Goal: Communication & Community: Share content

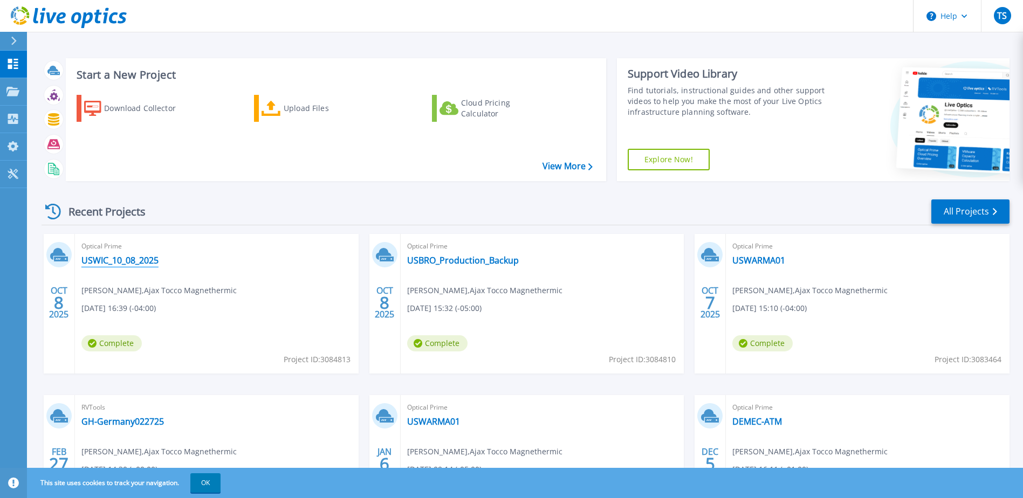
click at [145, 257] on link "USWIC_10_08_2025" at bounding box center [119, 260] width 77 height 11
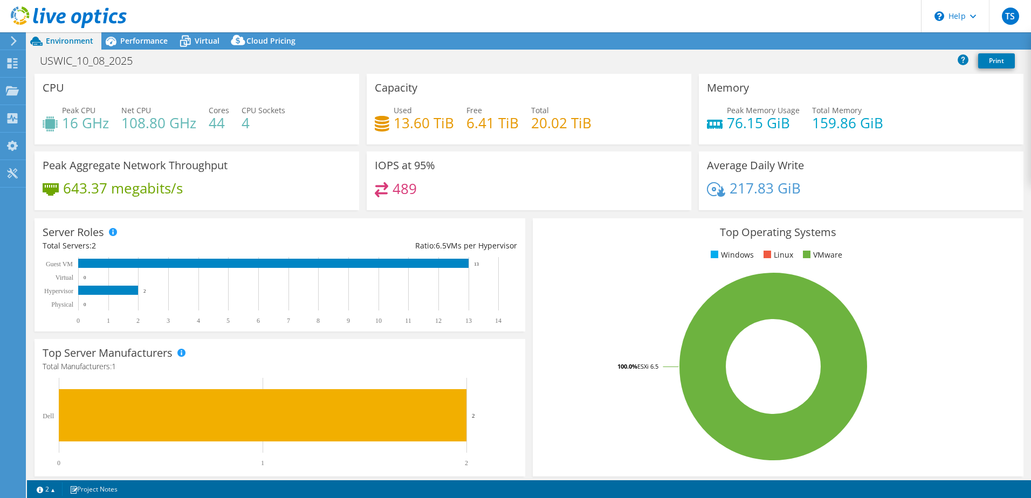
select select "USD"
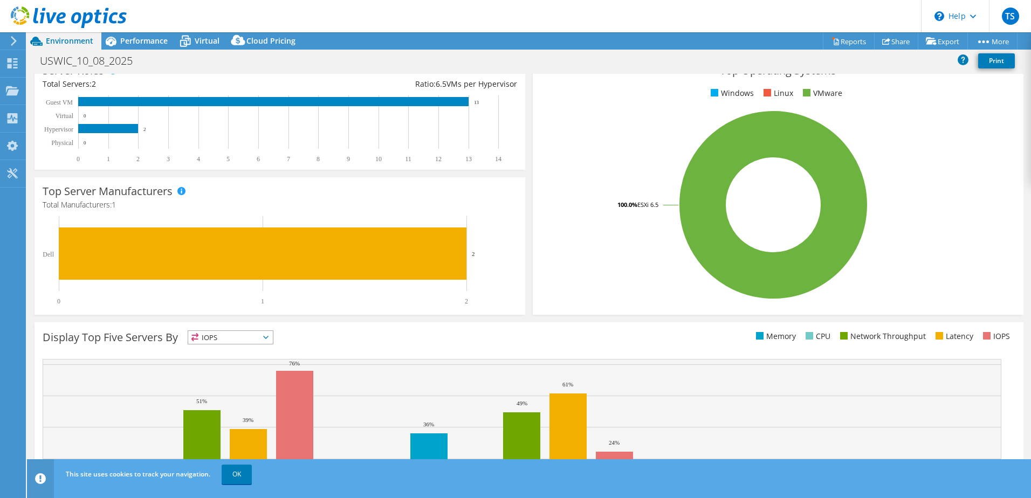
scroll to position [222, 0]
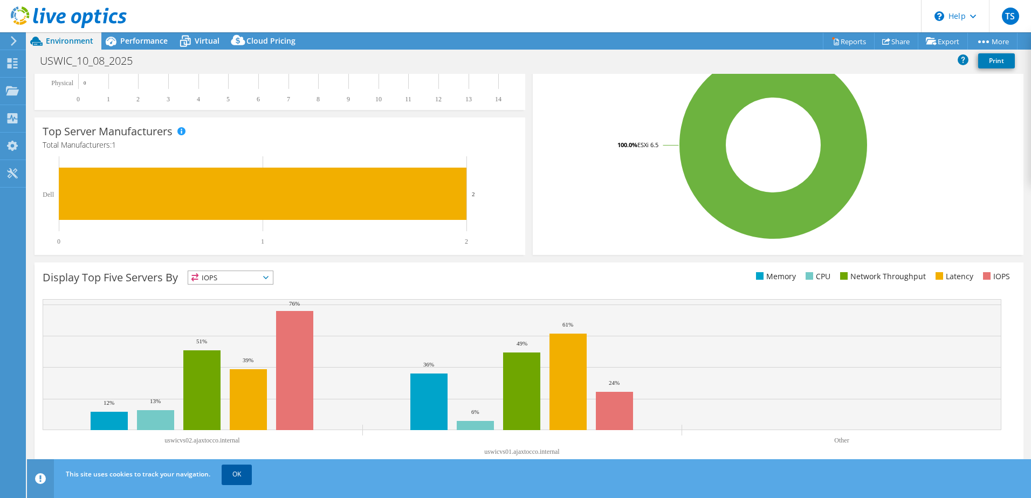
click at [239, 473] on link "OK" at bounding box center [237, 474] width 30 height 19
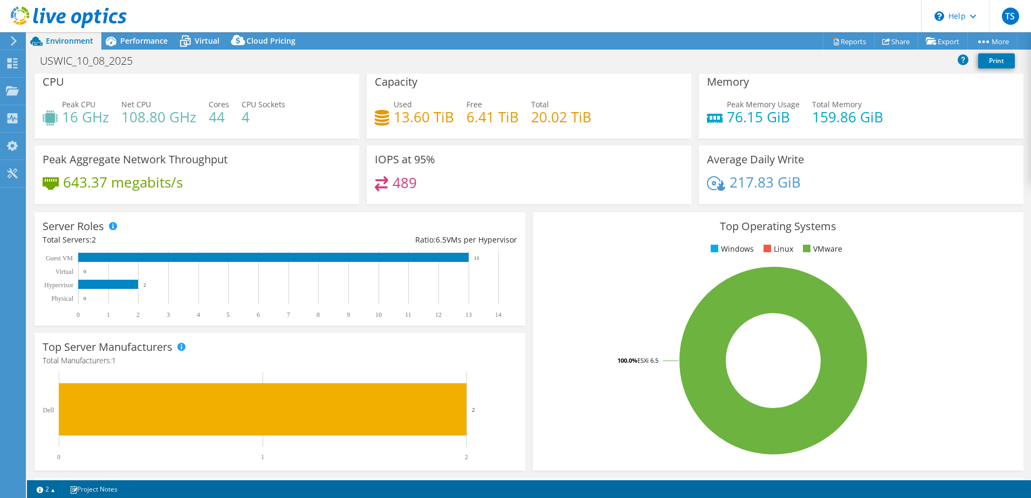
scroll to position [0, 0]
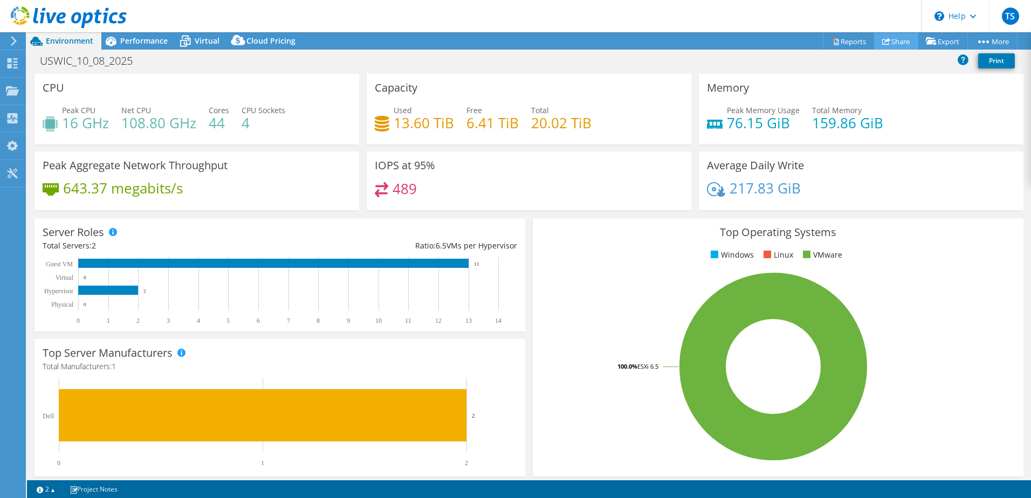
click at [884, 42] on link "Share" at bounding box center [896, 41] width 44 height 17
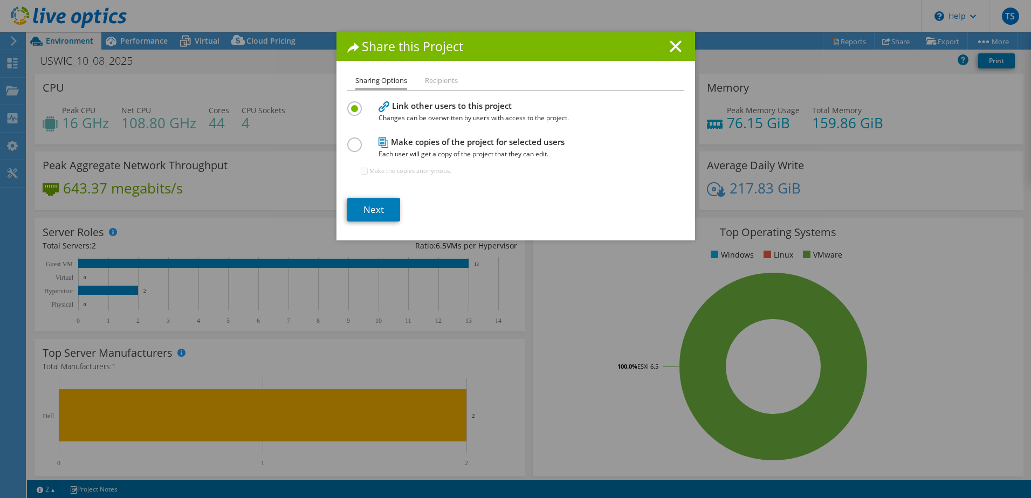
click at [437, 77] on li "Recipients" at bounding box center [441, 80] width 33 height 13
click at [374, 216] on link "Next" at bounding box center [373, 210] width 53 height 24
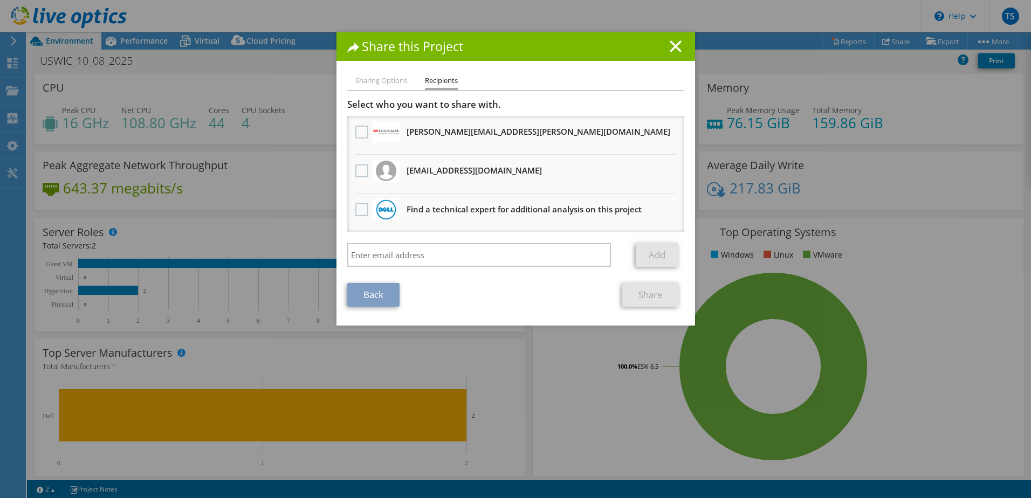
click at [433, 132] on h3 "perry.szarka@us.logicalis.com Will receive an anonymous copy" at bounding box center [539, 131] width 264 height 17
click at [359, 133] on label at bounding box center [363, 132] width 16 height 13
click at [0, 0] on input "checkbox" at bounding box center [0, 0] width 0 height 0
click at [648, 294] on link "Share" at bounding box center [650, 295] width 57 height 24
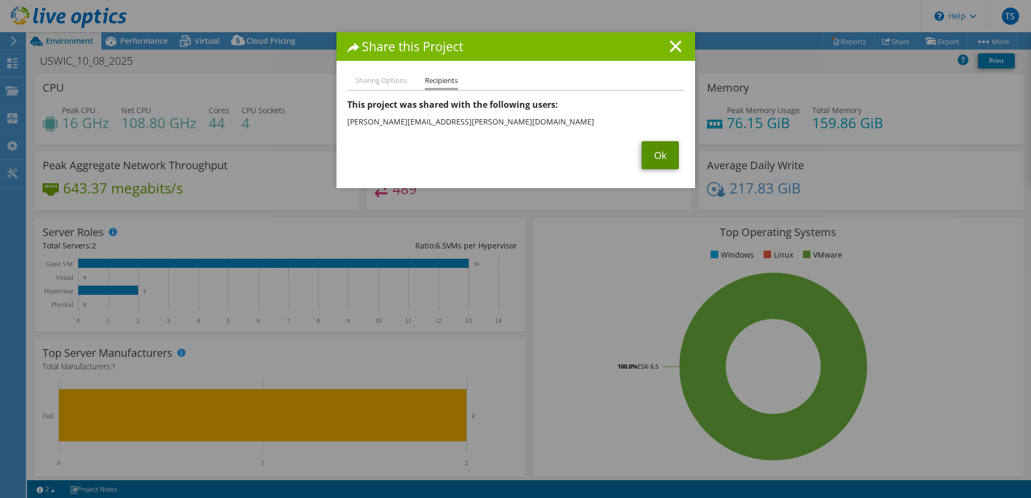
click at [649, 153] on link "Ok" at bounding box center [660, 155] width 37 height 28
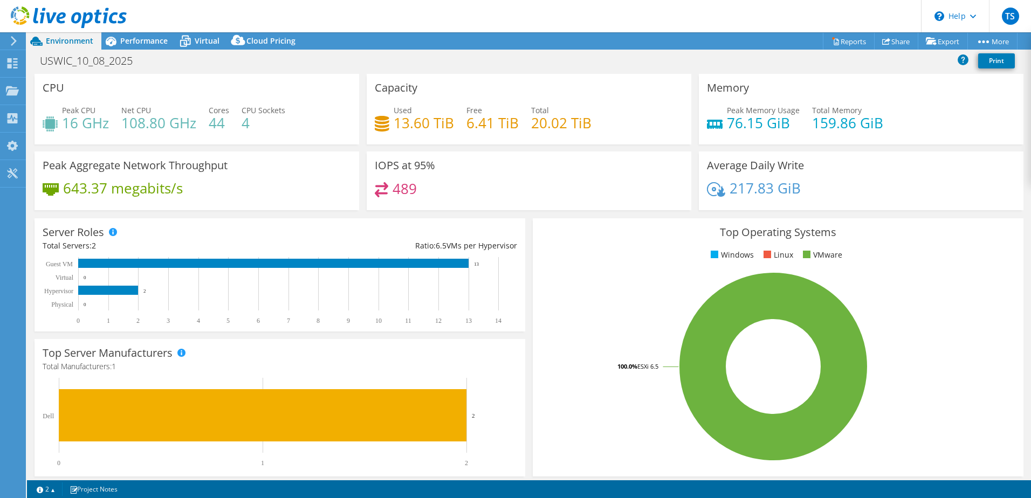
click at [384, 162] on h3 "IOPS at 95%" at bounding box center [405, 166] width 60 height 12
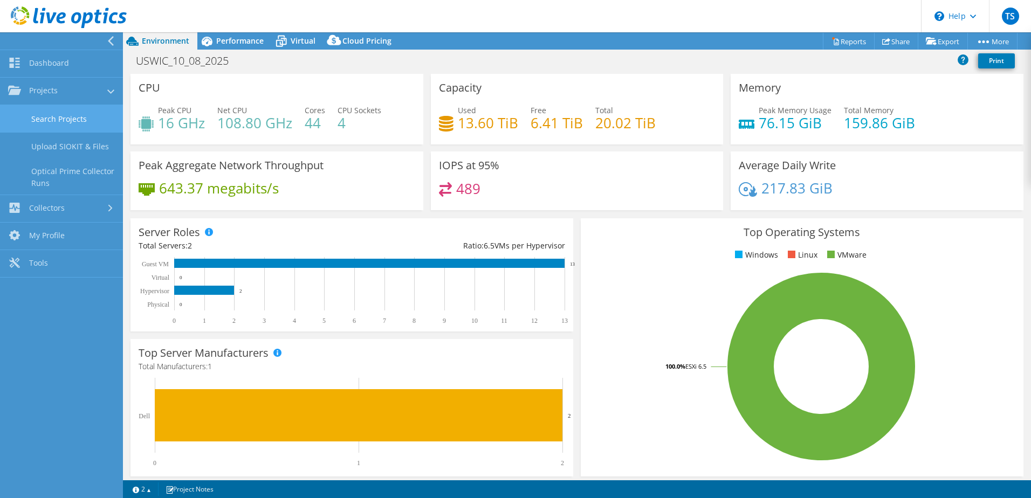
click at [57, 123] on link "Search Projects" at bounding box center [61, 119] width 123 height 28
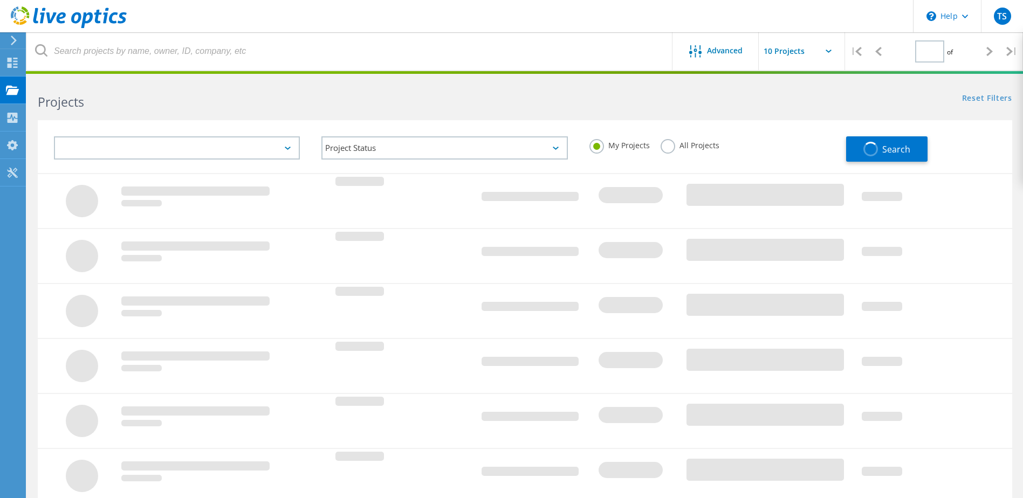
type input "1"
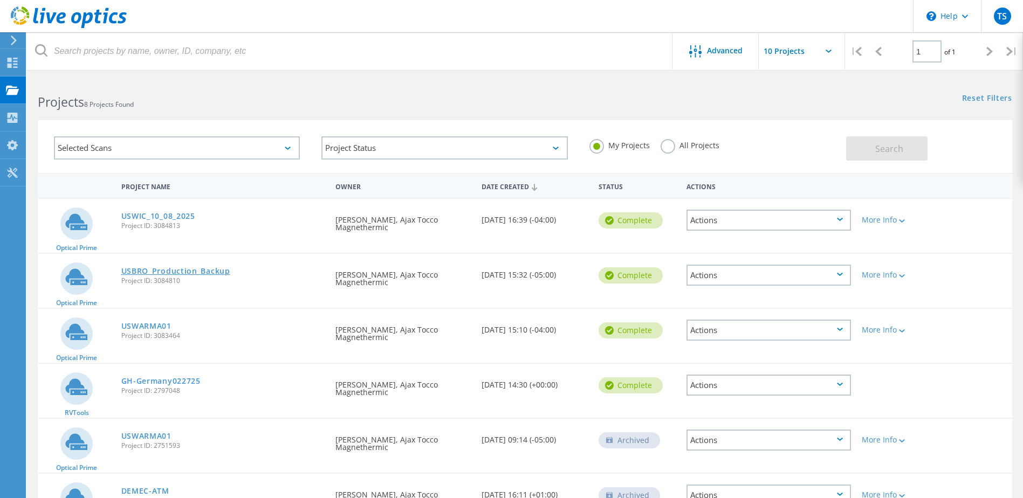
click at [139, 275] on link "USBRO_Production_Backup" at bounding box center [175, 271] width 109 height 8
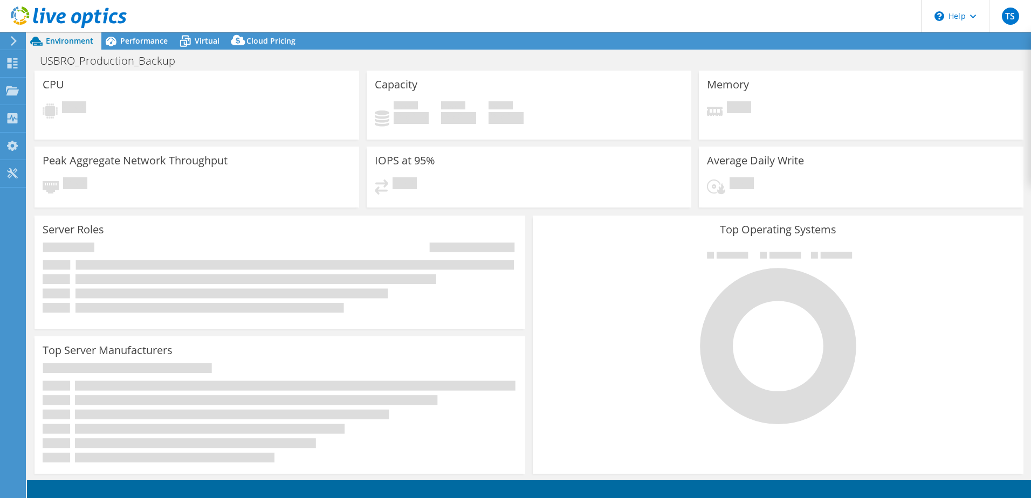
select select "USD"
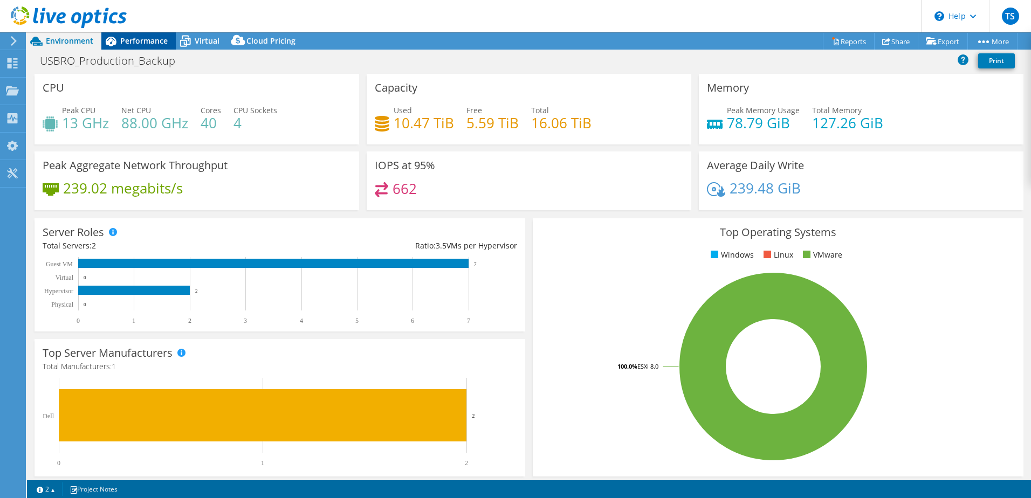
click at [127, 39] on span "Performance" at bounding box center [143, 41] width 47 height 10
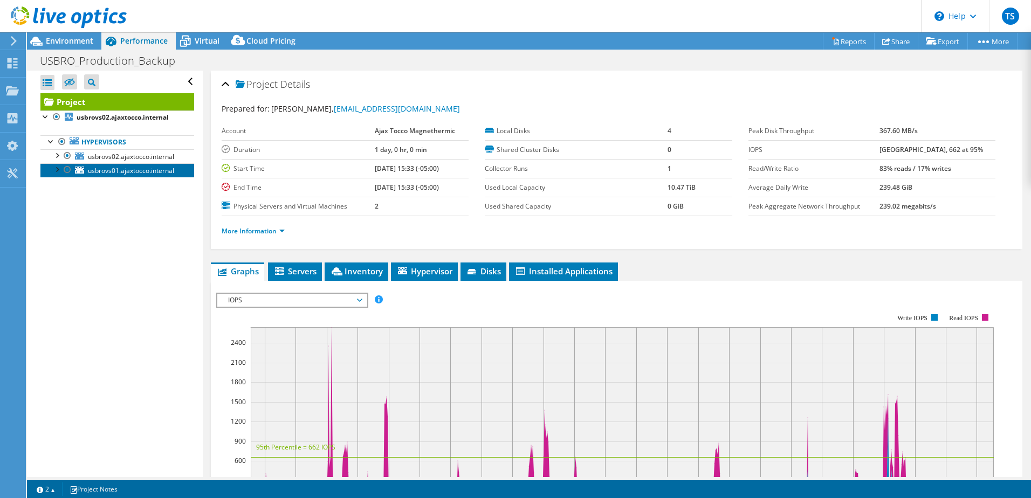
click at [104, 168] on span "usbrovs01.ajaxtocco.internal" at bounding box center [131, 170] width 86 height 9
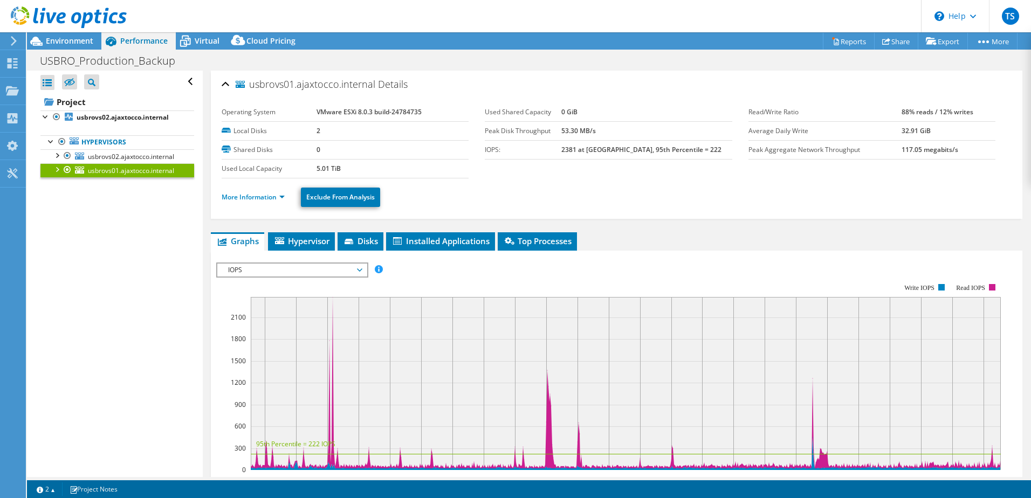
click at [54, 167] on div at bounding box center [56, 168] width 11 height 11
click at [59, 155] on div at bounding box center [56, 154] width 11 height 11
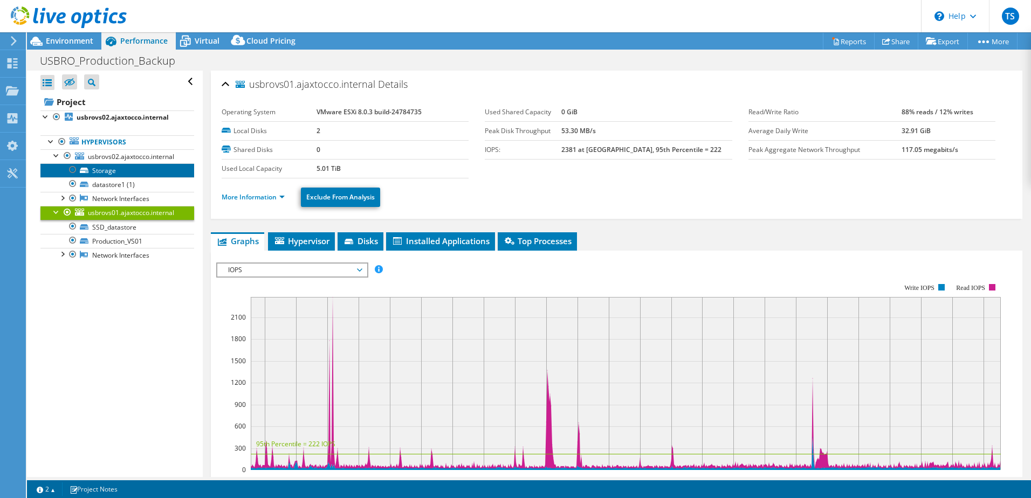
click at [109, 170] on link "Storage" at bounding box center [117, 170] width 154 height 14
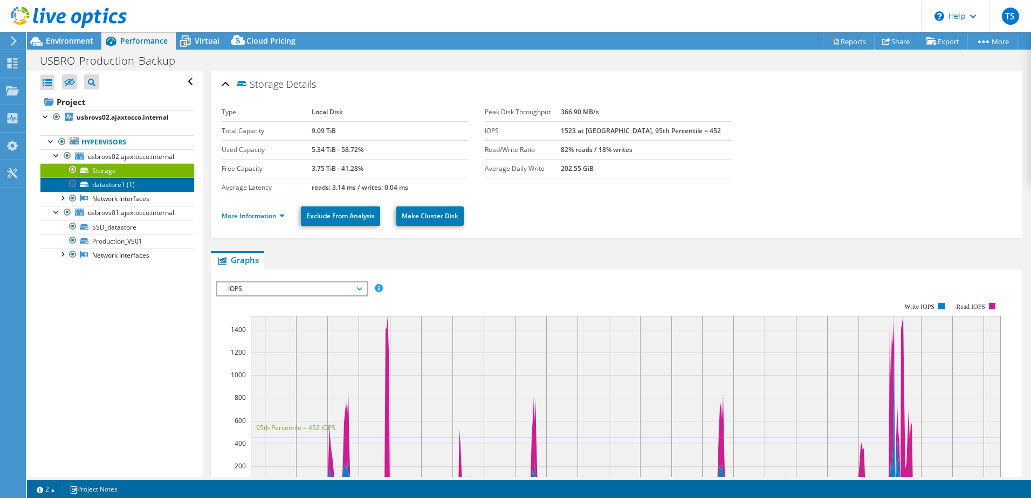
click at [113, 183] on link "datastore1 (1)" at bounding box center [117, 184] width 154 height 14
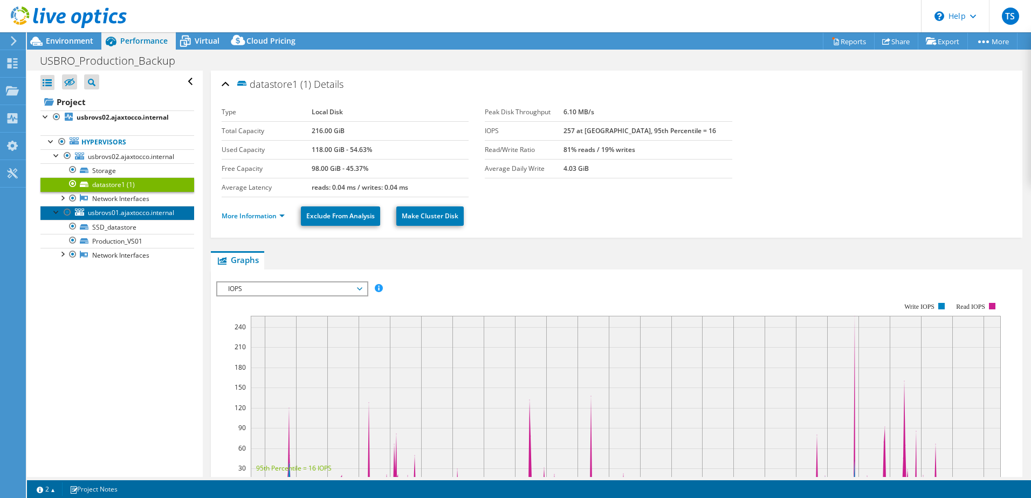
click at [110, 215] on span "usbrovs01.ajaxtocco.internal" at bounding box center [131, 212] width 86 height 9
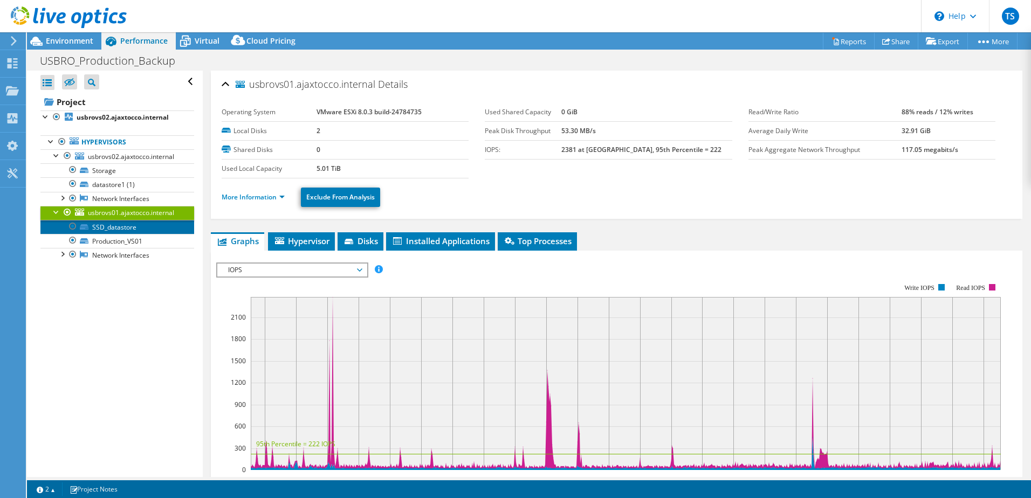
click at [118, 230] on link "SSD_datastore" at bounding box center [117, 227] width 154 height 14
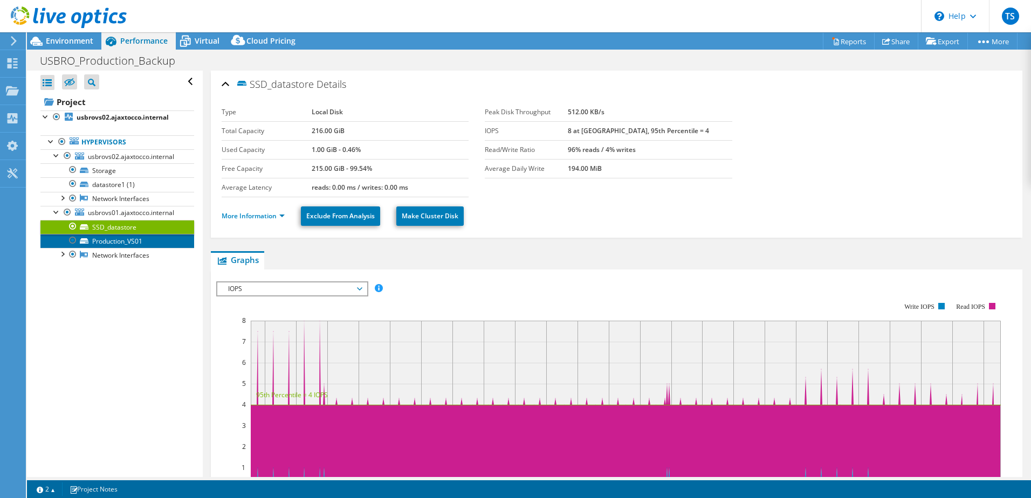
click at [100, 239] on link "Production_VS01" at bounding box center [117, 241] width 154 height 14
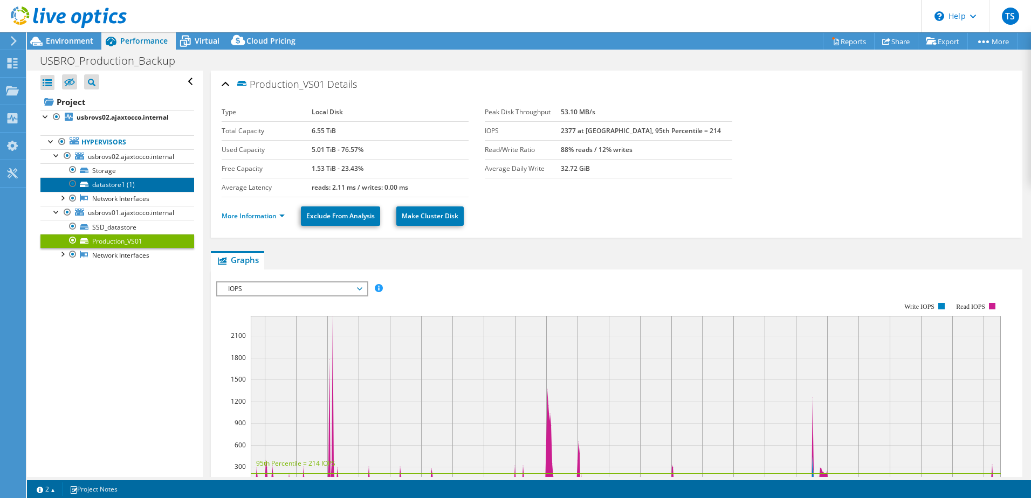
click at [107, 187] on link "datastore1 (1)" at bounding box center [117, 184] width 154 height 14
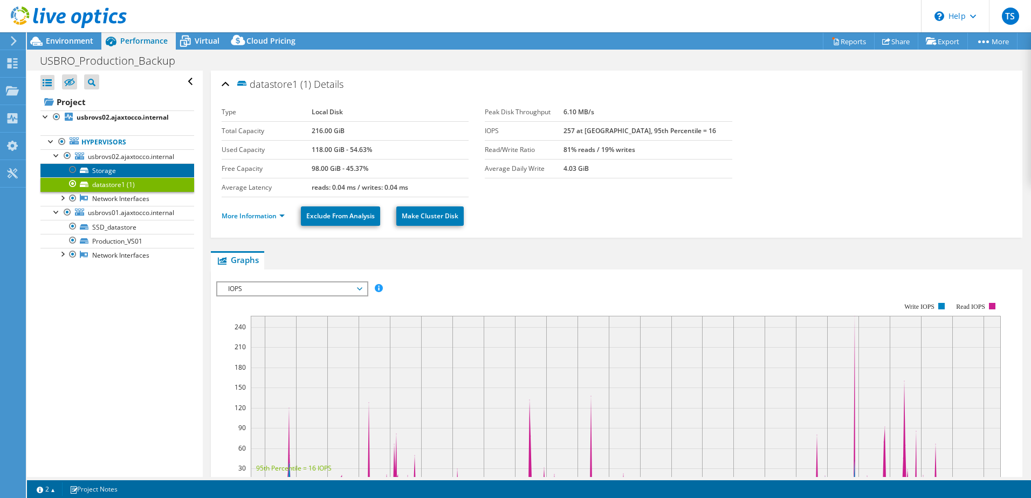
click at [105, 172] on link "Storage" at bounding box center [117, 170] width 154 height 14
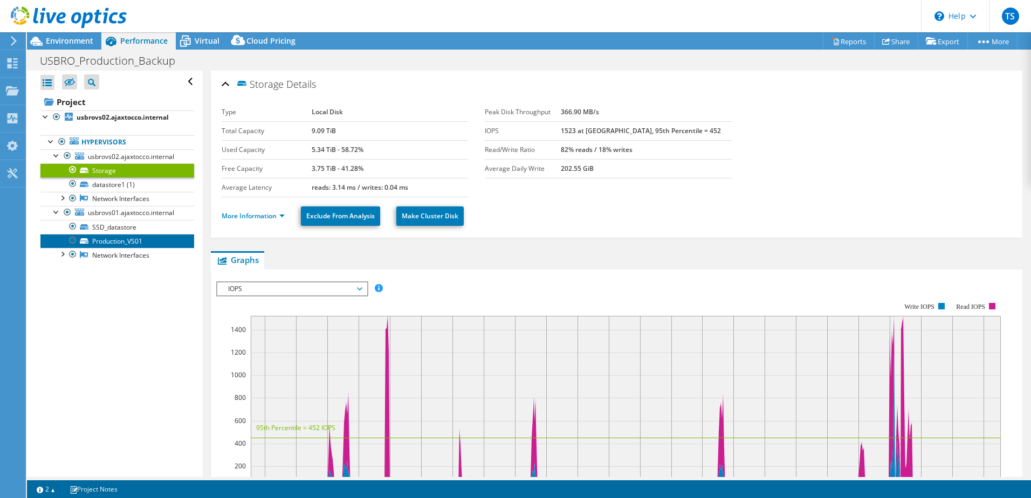
click at [122, 245] on link "Production_VS01" at bounding box center [117, 241] width 154 height 14
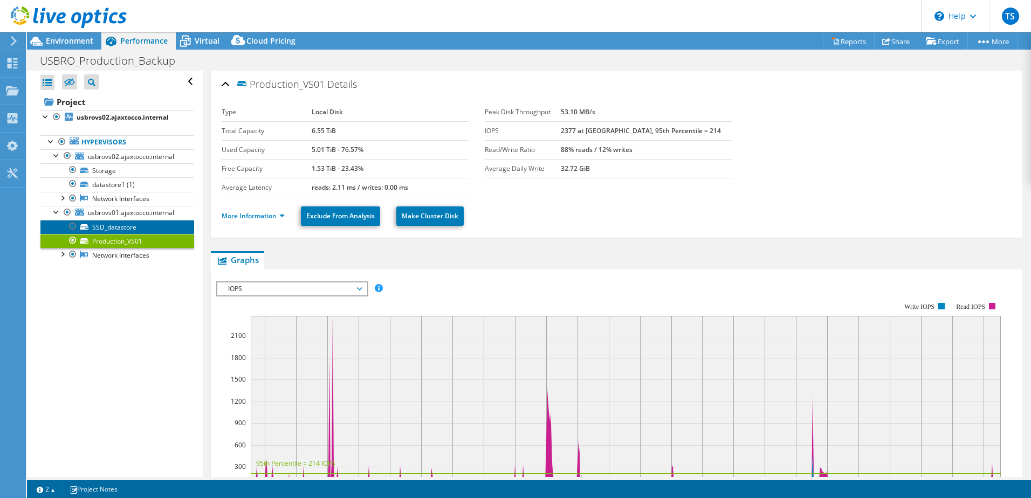
click at [119, 226] on link "SSD_datastore" at bounding box center [117, 227] width 154 height 14
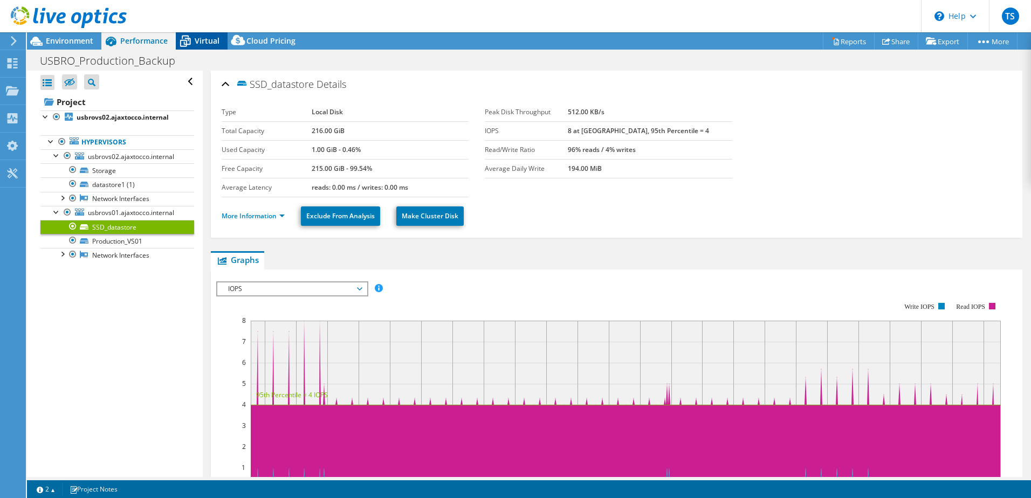
click at [201, 40] on span "Virtual" at bounding box center [207, 41] width 25 height 10
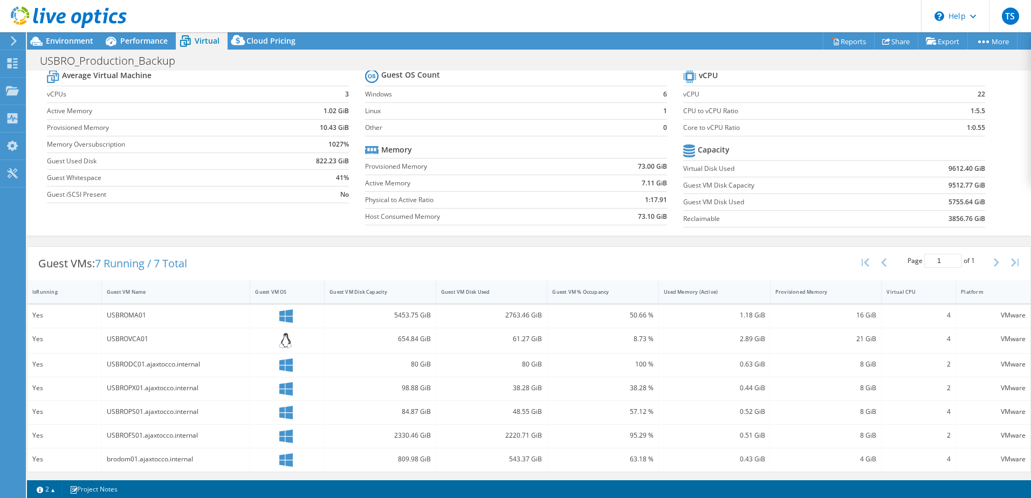
scroll to position [37, 0]
click at [146, 314] on div "USBROMA01" at bounding box center [176, 315] width 139 height 12
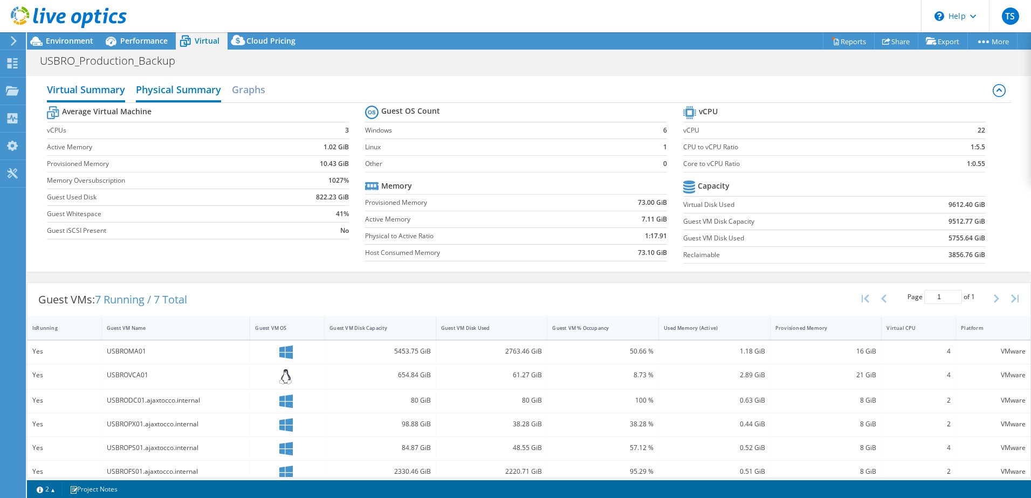
click at [185, 90] on h2 "Physical Summary" at bounding box center [178, 91] width 85 height 24
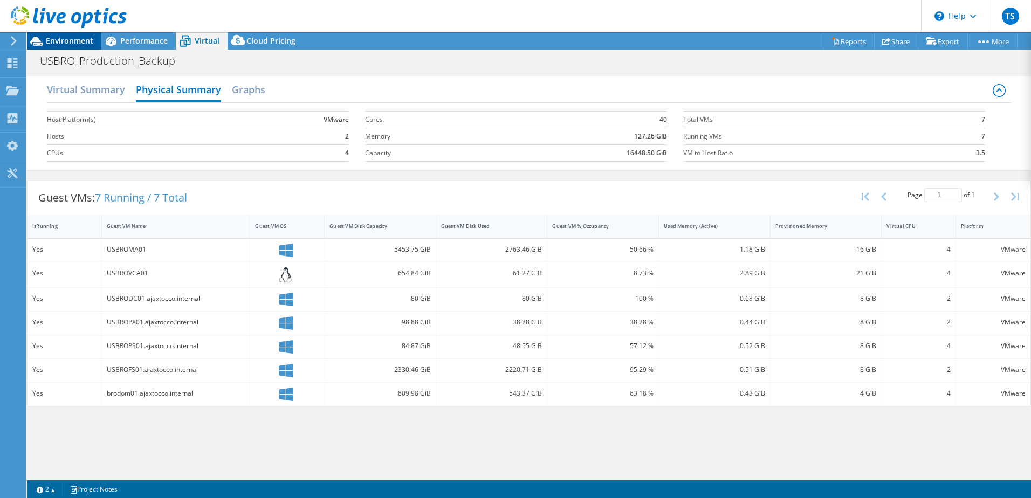
click at [52, 40] on span "Environment" at bounding box center [69, 41] width 47 height 10
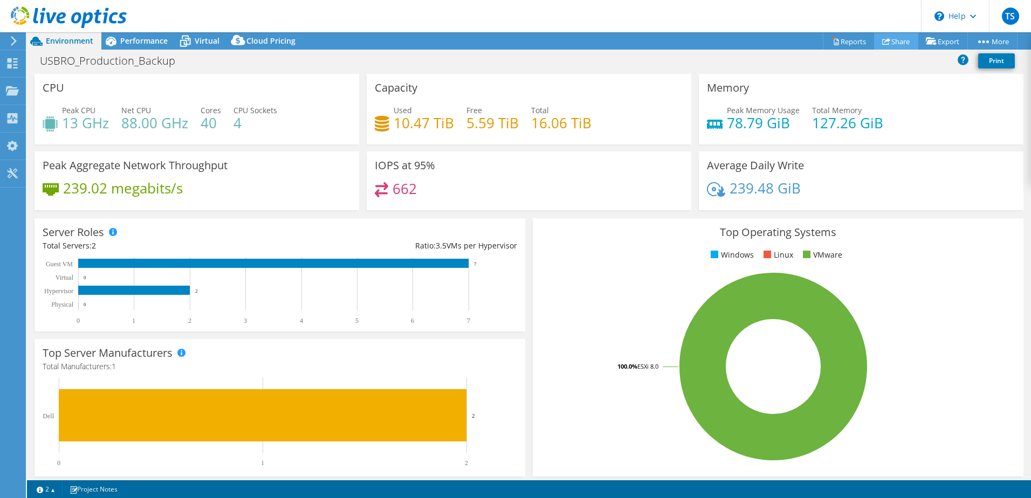
click at [894, 38] on link "Share" at bounding box center [896, 41] width 44 height 17
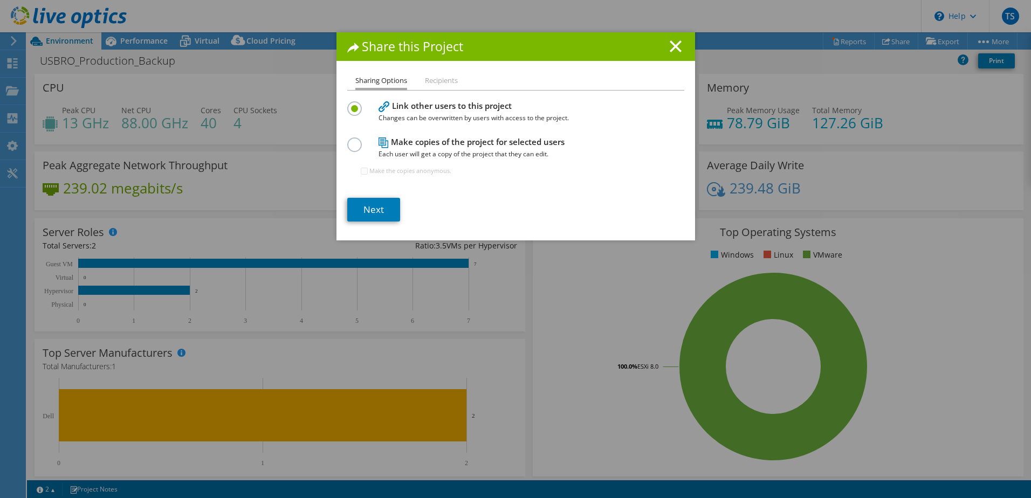
click at [436, 80] on li "Recipients" at bounding box center [441, 80] width 33 height 13
click at [369, 205] on link "Next" at bounding box center [373, 210] width 53 height 24
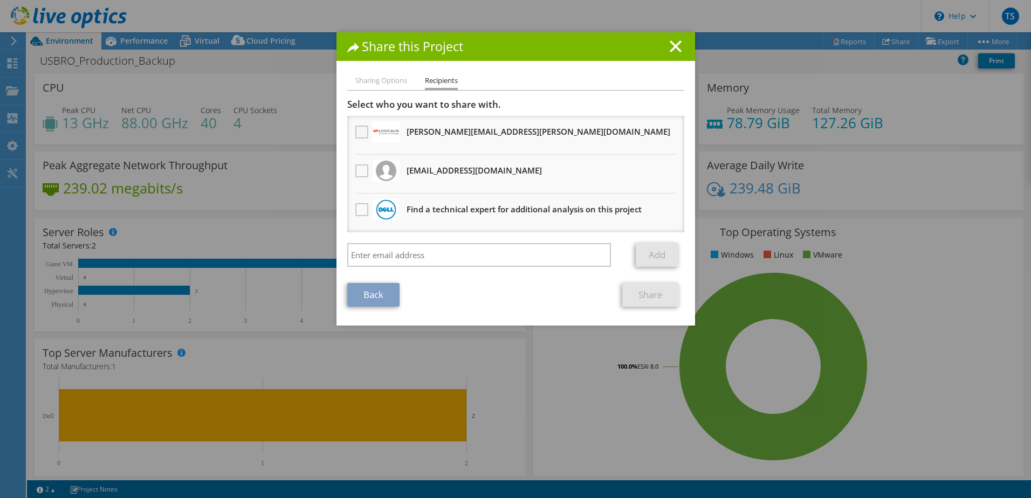
click at [355, 132] on label at bounding box center [363, 132] width 16 height 13
click at [0, 0] on input "checkbox" at bounding box center [0, 0] width 0 height 0
click at [643, 293] on link "Share" at bounding box center [650, 295] width 57 height 24
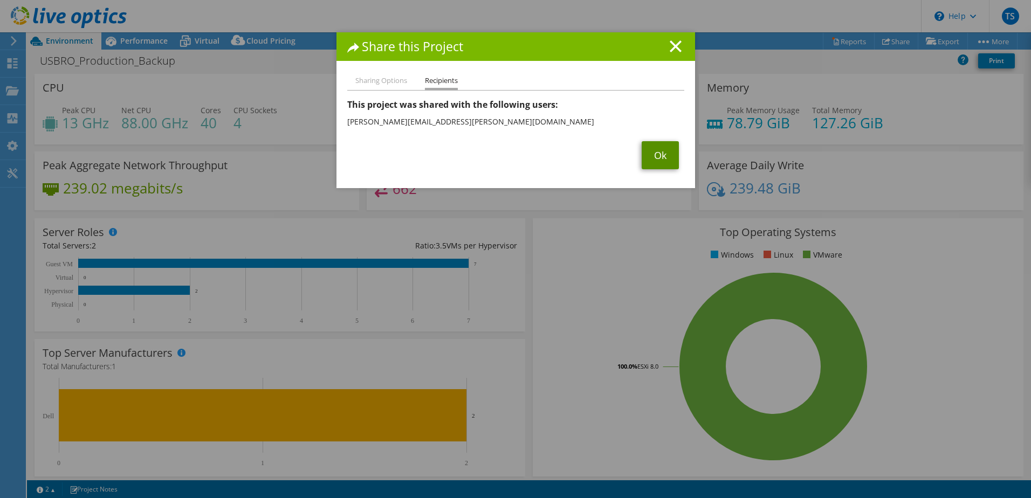
click at [654, 157] on link "Ok" at bounding box center [660, 155] width 37 height 28
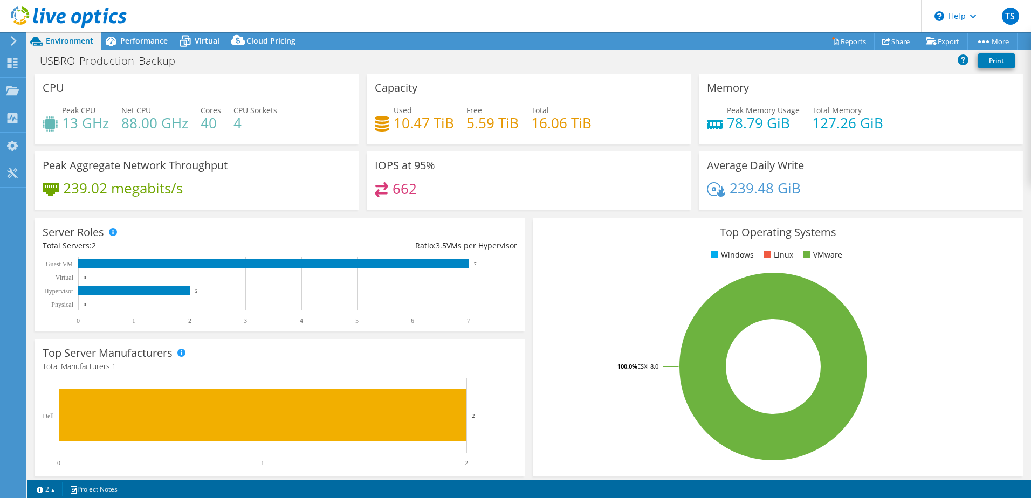
click at [12, 40] on icon at bounding box center [14, 41] width 8 height 10
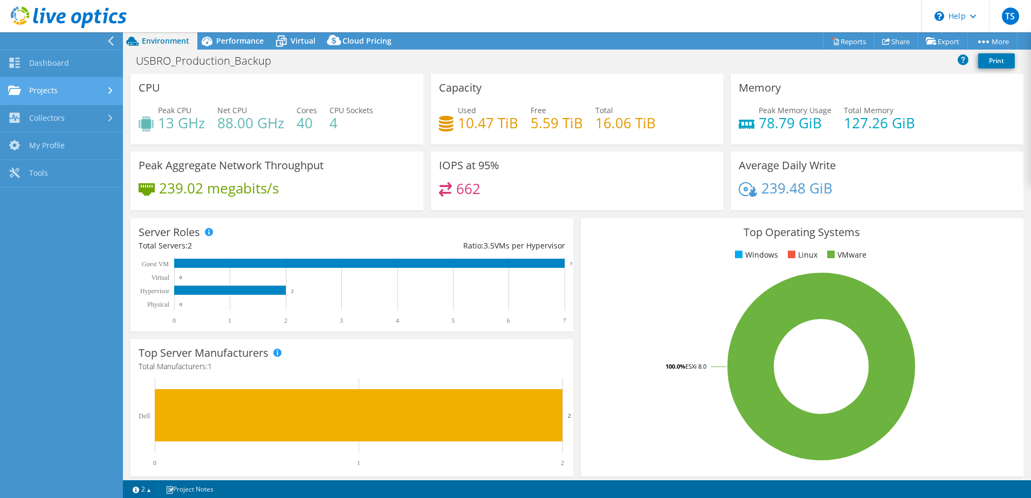
click at [54, 95] on link "Projects" at bounding box center [61, 92] width 123 height 28
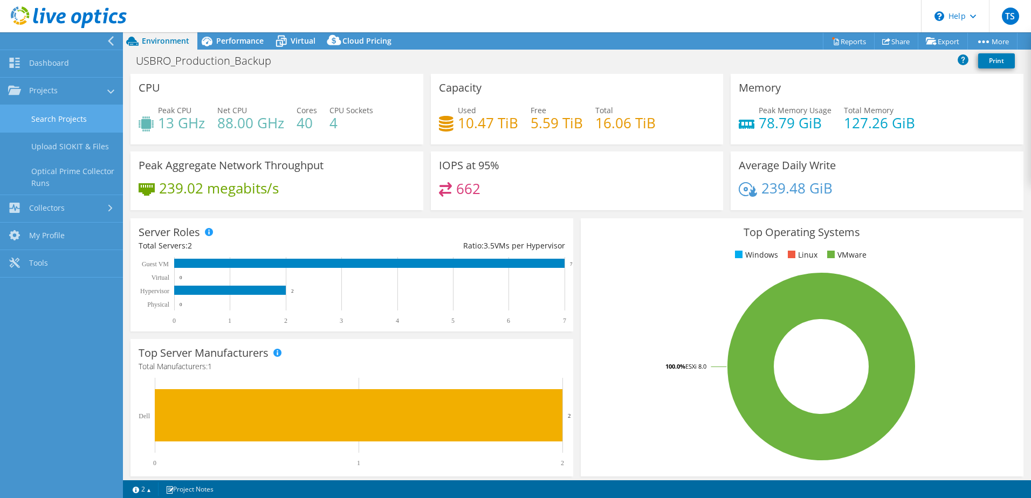
click at [68, 123] on link "Search Projects" at bounding box center [61, 119] width 123 height 28
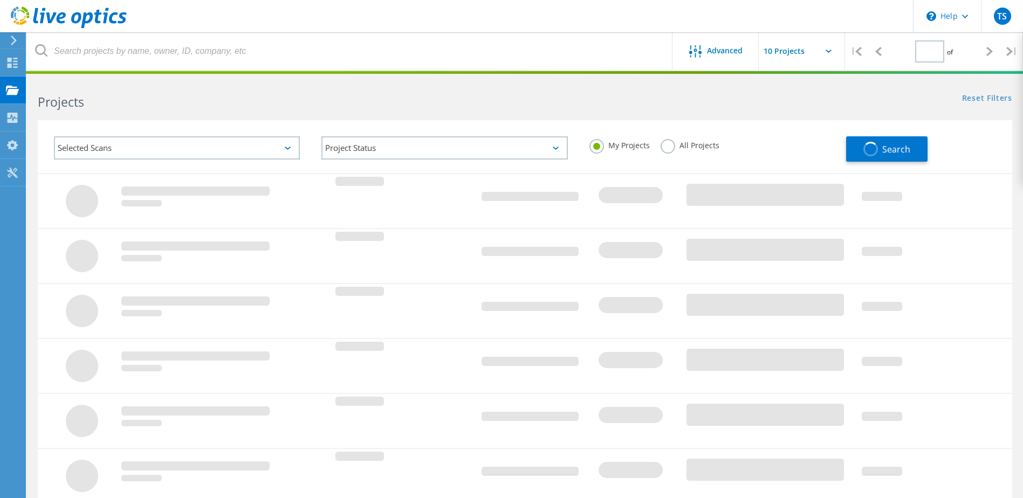
type input "1"
